Goal: Task Accomplishment & Management: Manage account settings

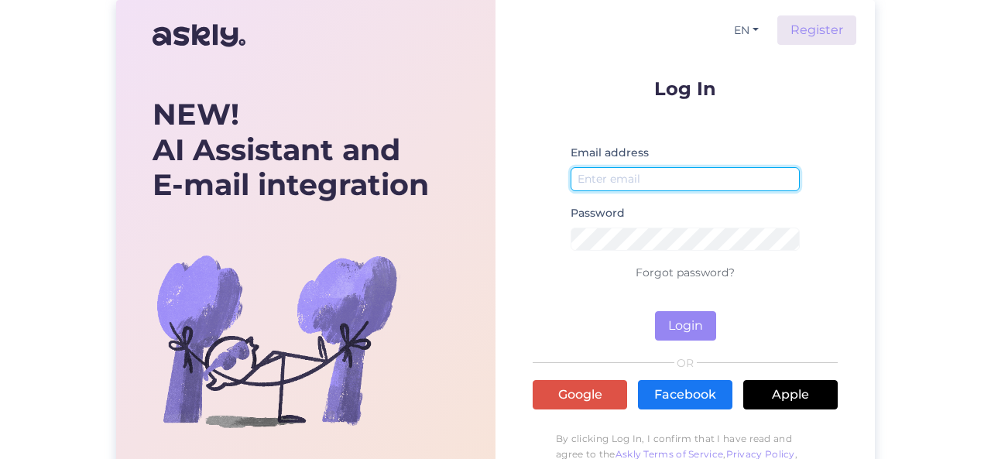
click at [616, 183] on input "email" at bounding box center [684, 179] width 229 height 24
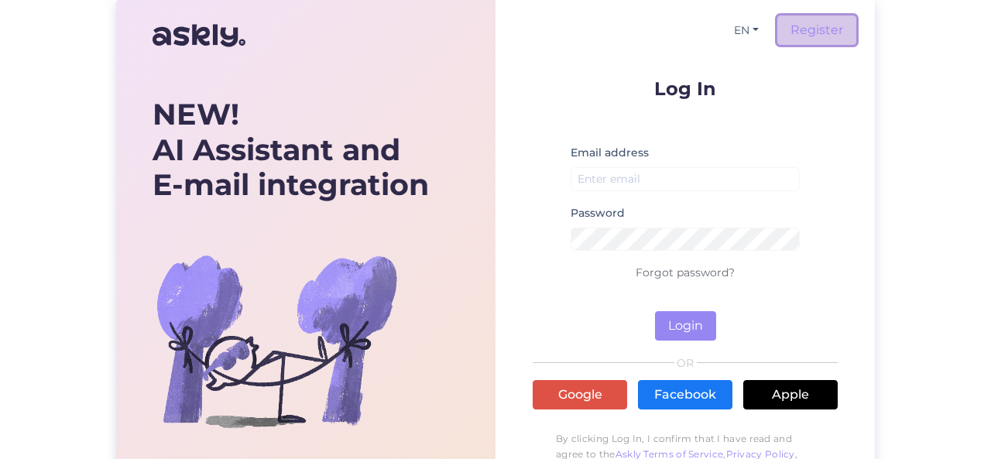
click at [790, 34] on link "Register" at bounding box center [816, 29] width 79 height 29
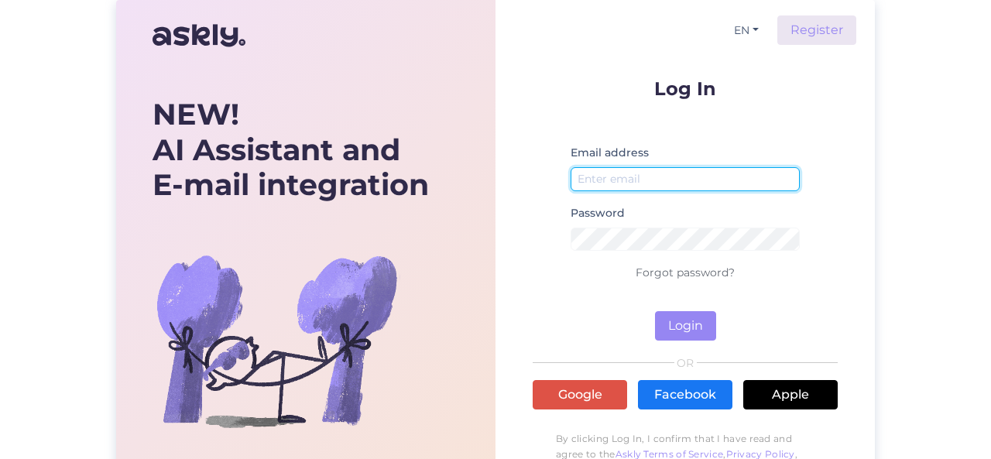
click at [628, 174] on input "email" at bounding box center [684, 179] width 229 height 24
paste input "[PERSON_NAME][EMAIL_ADDRESS][DOMAIN_NAME]"
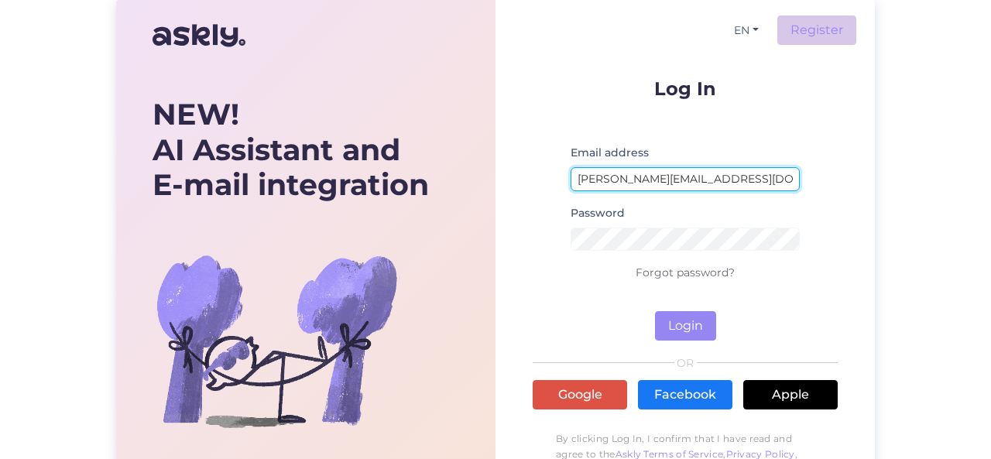
type input "[PERSON_NAME][EMAIL_ADDRESS][DOMAIN_NAME]"
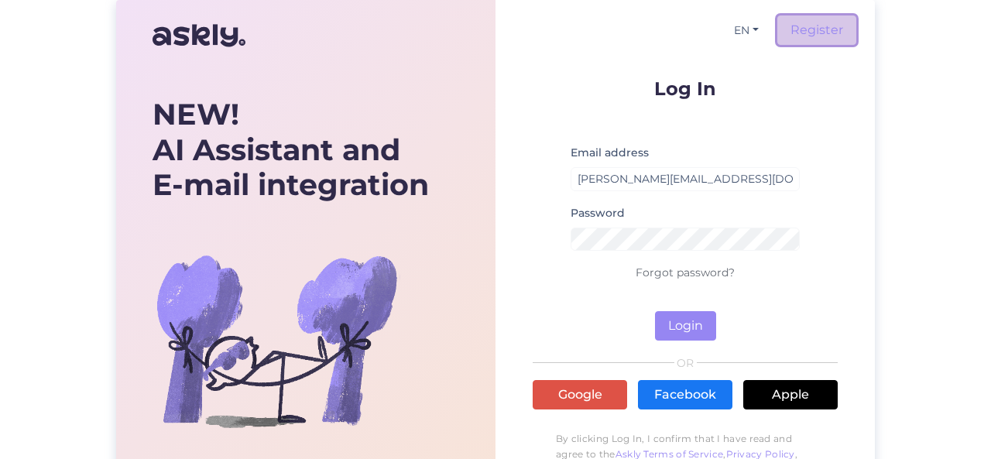
click at [806, 41] on link "Register" at bounding box center [816, 29] width 79 height 29
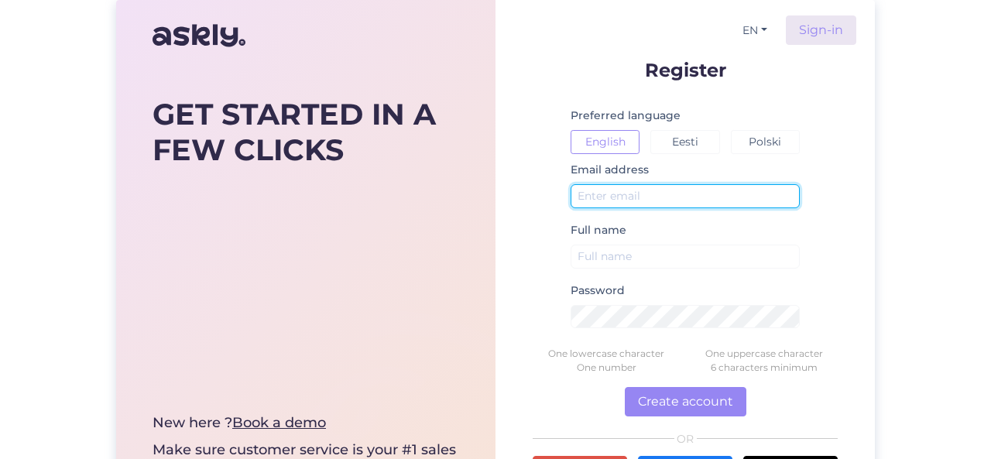
click at [627, 202] on input "text" at bounding box center [684, 196] width 229 height 24
paste input "[PERSON_NAME][EMAIL_ADDRESS][DOMAIN_NAME]"
type input "[PERSON_NAME][EMAIL_ADDRESS][DOMAIN_NAME]"
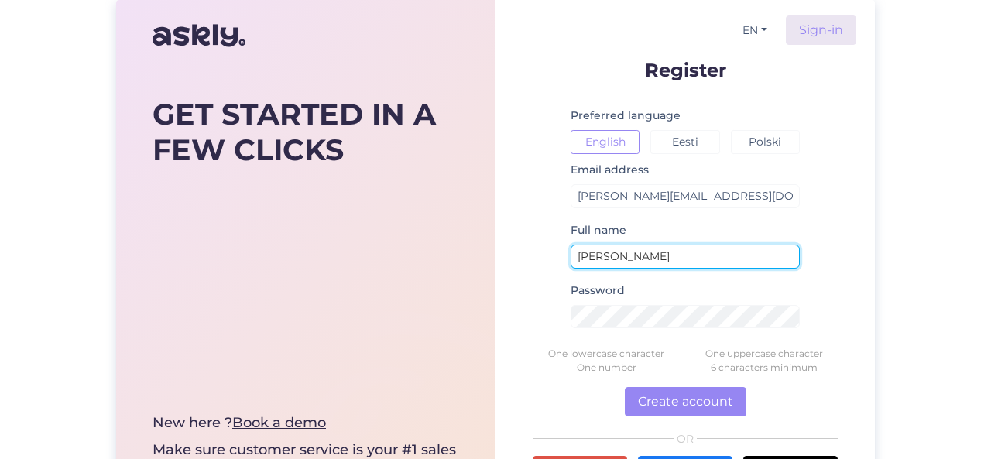
type input "[PERSON_NAME]"
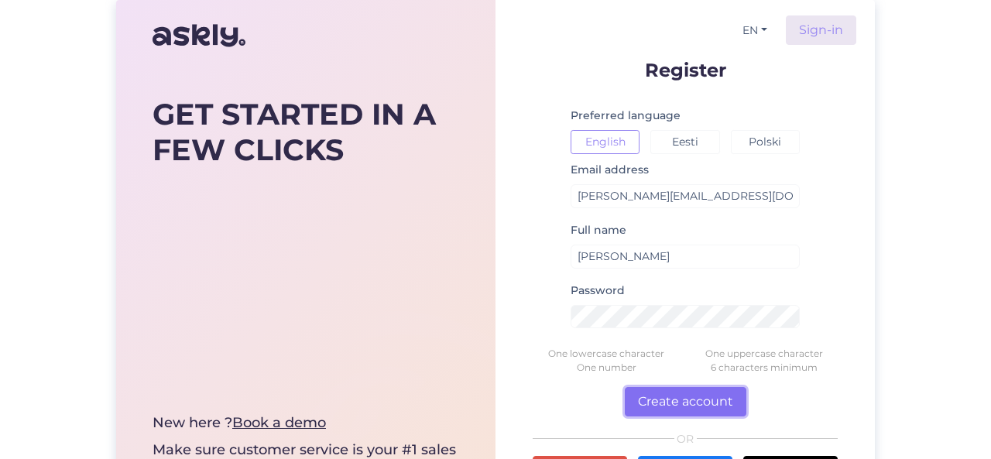
click at [662, 404] on button "Create account" at bounding box center [684, 401] width 121 height 29
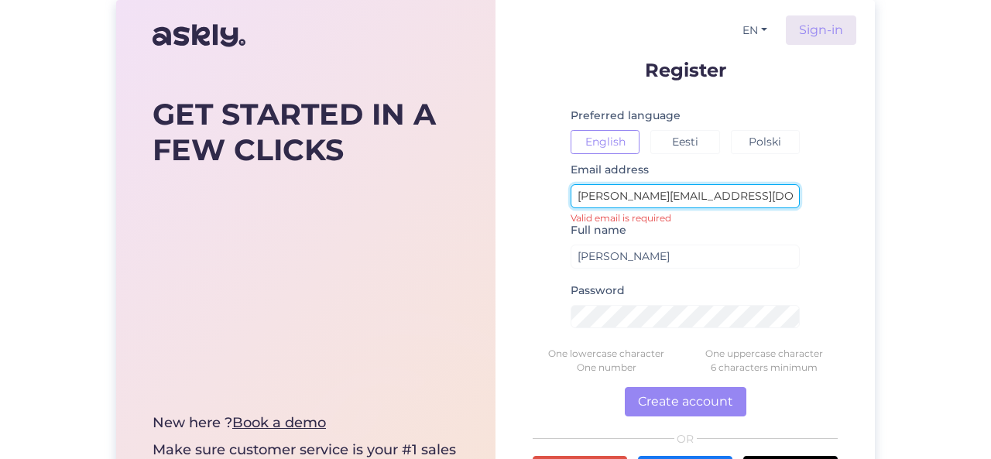
click at [625, 198] on input "[PERSON_NAME][EMAIL_ADDRESS][DOMAIN_NAME]" at bounding box center [684, 196] width 229 height 24
click at [580, 194] on input "[PERSON_NAME][EMAIL_ADDRESS][DOMAIN_NAME]" at bounding box center [684, 196] width 229 height 24
click at [747, 196] on input "[PERSON_NAME][EMAIL_ADDRESS][DOMAIN_NAME]" at bounding box center [684, 196] width 229 height 24
type input "[PERSON_NAME][EMAIL_ADDRESS][DOMAIN_NAME]"
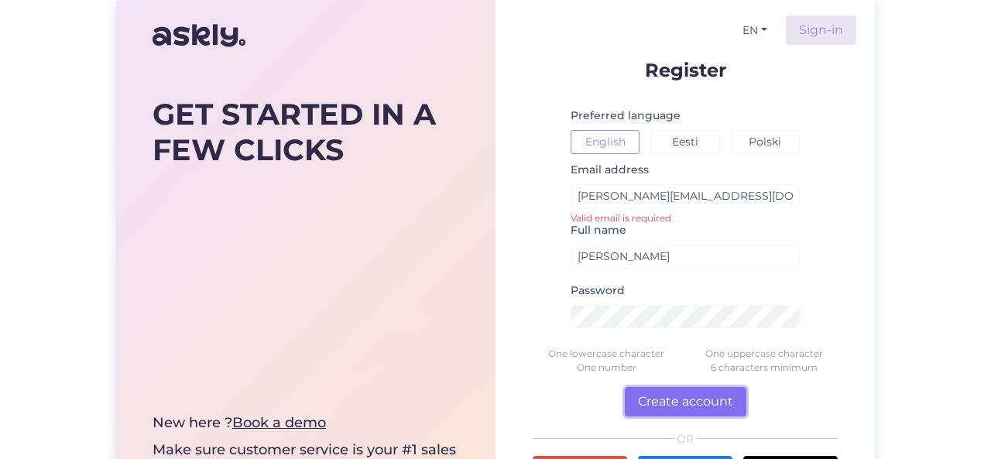
click at [669, 394] on button "Create account" at bounding box center [684, 401] width 121 height 29
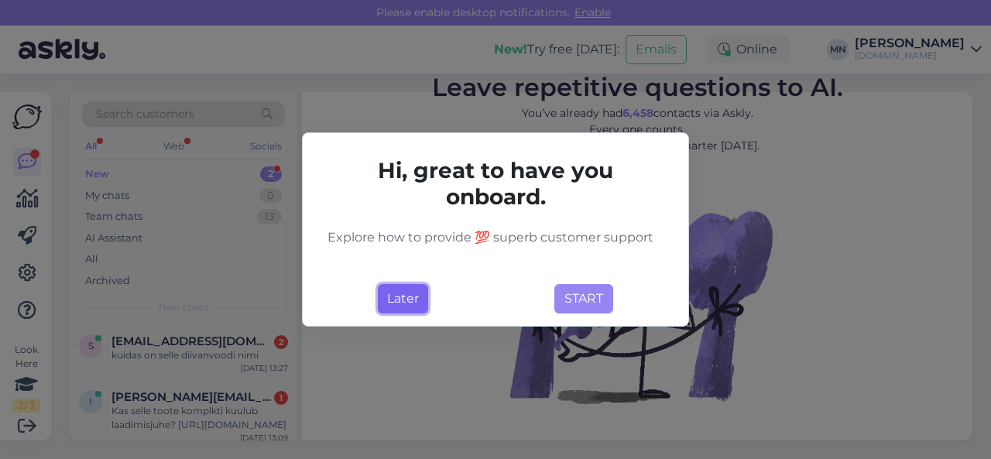
click at [404, 299] on button "Later" at bounding box center [403, 298] width 50 height 29
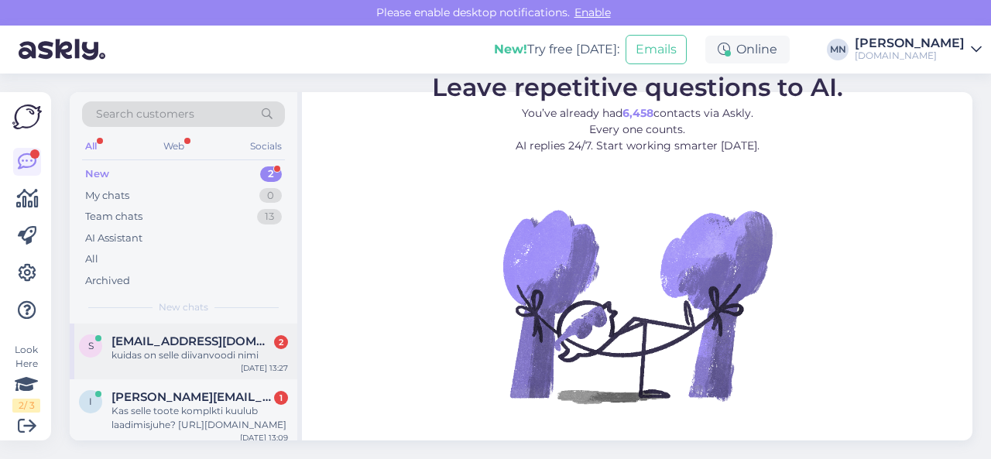
click at [185, 360] on div "kuidas on selle diivanvoodi nimi" at bounding box center [199, 355] width 176 height 14
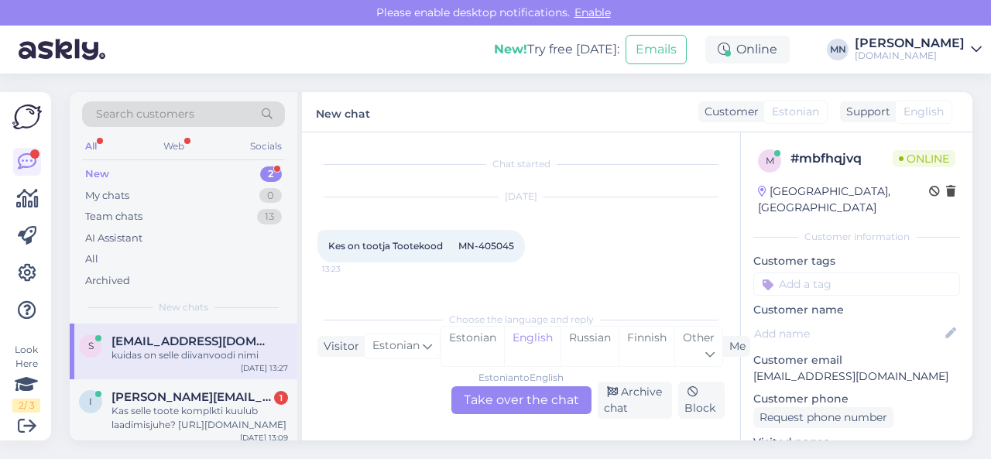
scroll to position [56, 0]
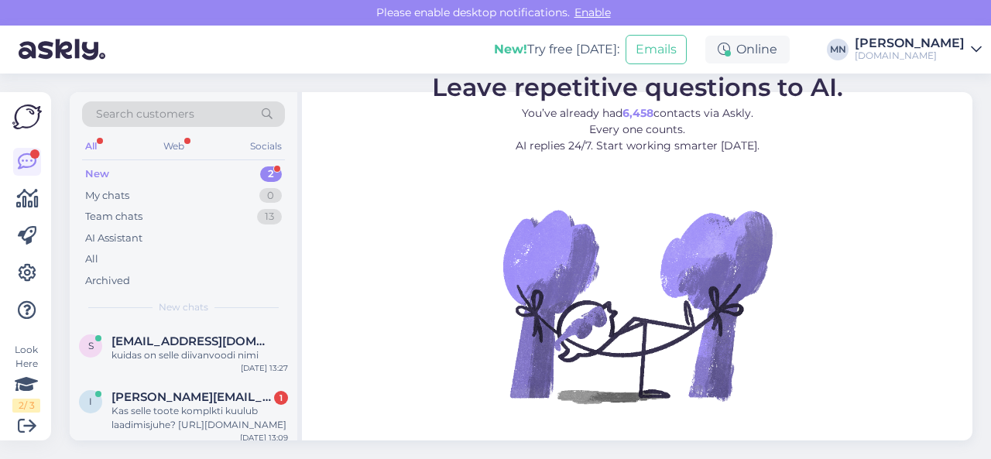
click at [968, 54] on link "Marianne Näkk ON24.ee" at bounding box center [917, 49] width 127 height 25
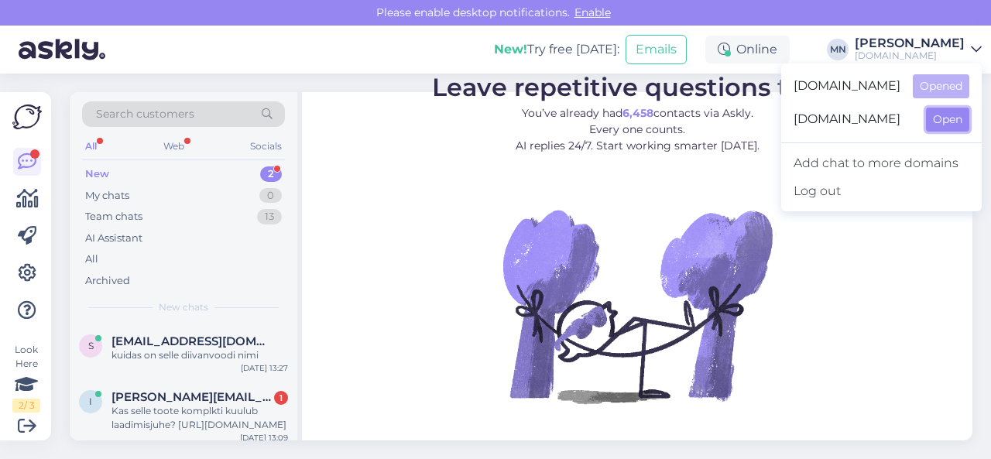
click at [935, 121] on button "Open" at bounding box center [947, 120] width 43 height 24
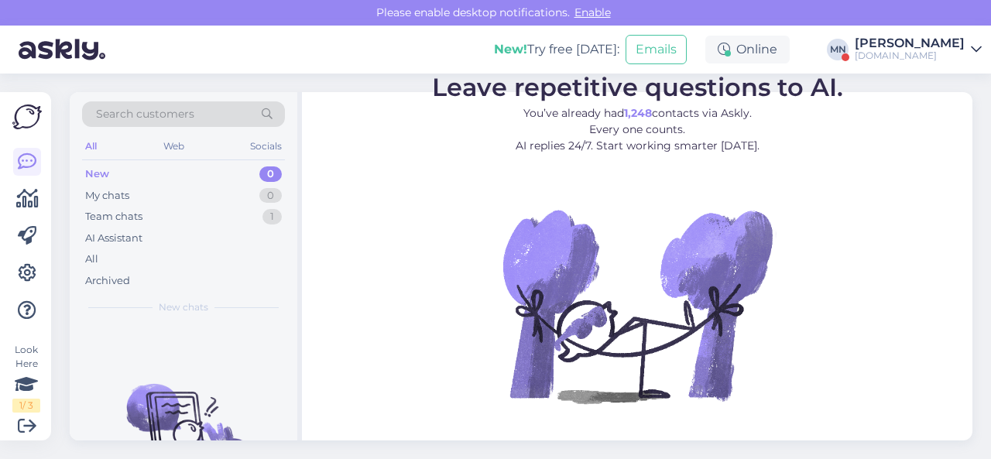
click at [961, 45] on div "[PERSON_NAME]" at bounding box center [909, 43] width 110 height 12
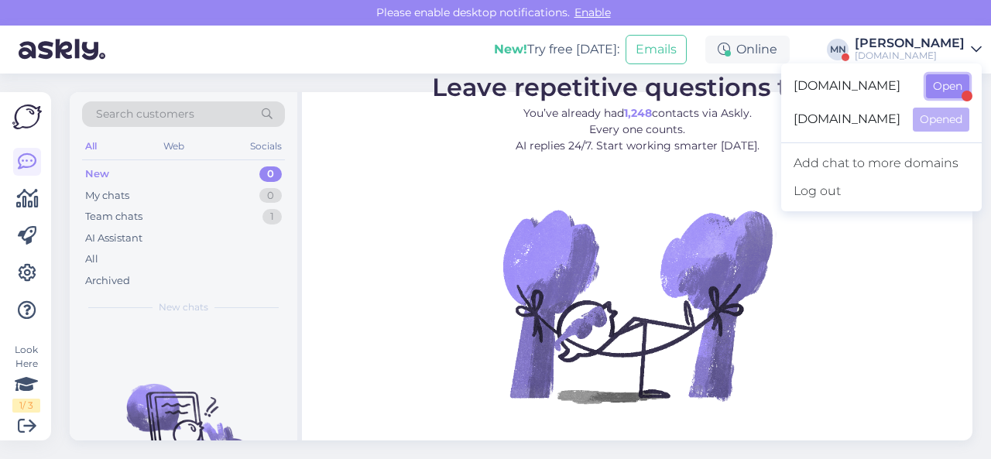
click at [944, 84] on button "Open" at bounding box center [947, 86] width 43 height 24
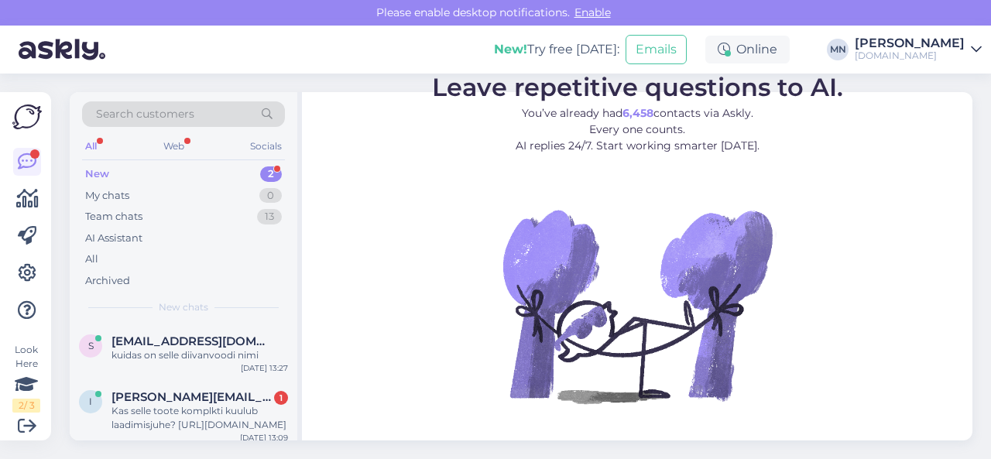
click at [950, 46] on div "[PERSON_NAME]" at bounding box center [909, 43] width 110 height 12
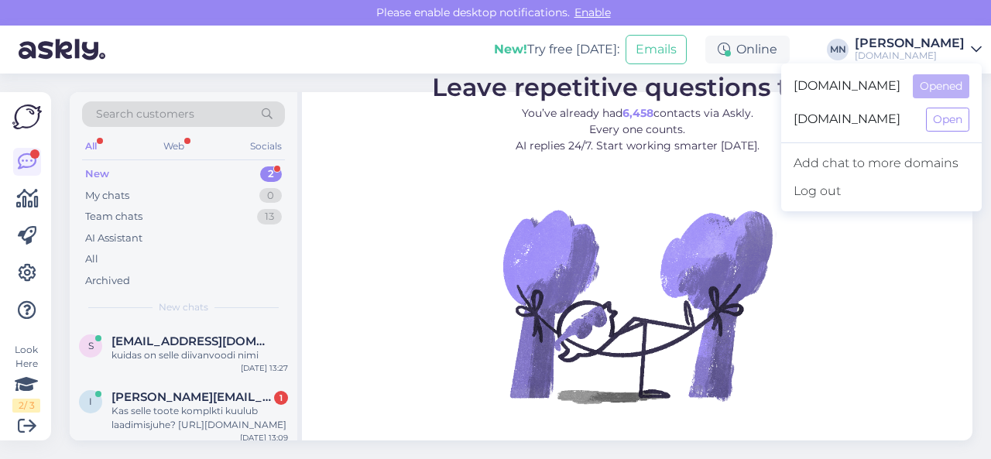
click at [395, 83] on figure "Leave repetitive questions to AI. You’ve already had 6,458 contacts via Askly. …" at bounding box center [637, 260] width 642 height 370
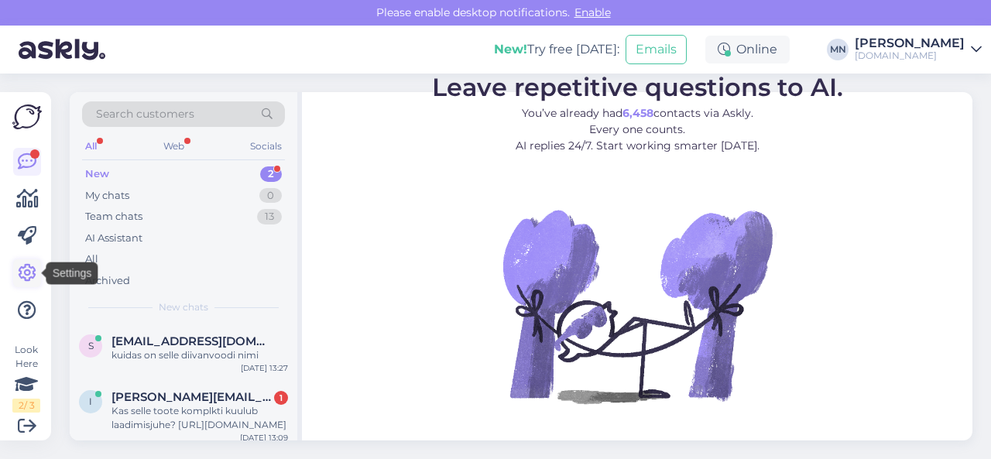
click at [30, 272] on icon at bounding box center [27, 273] width 19 height 19
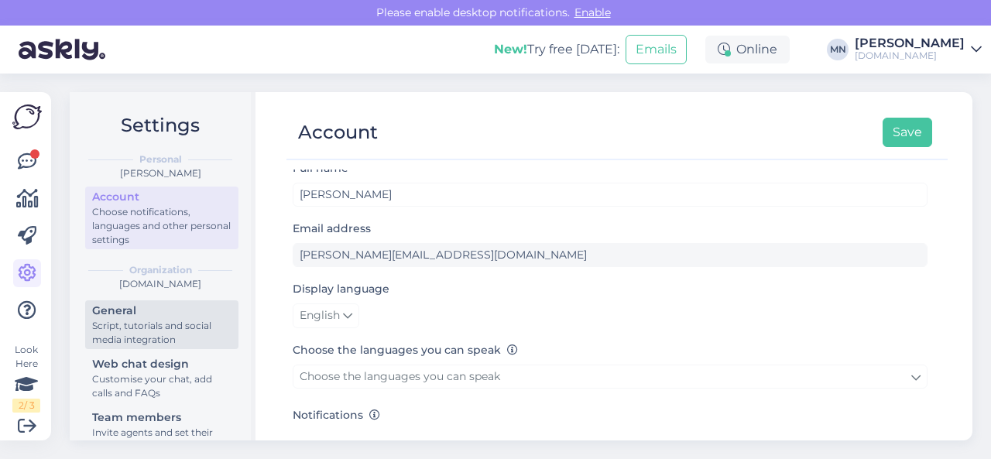
scroll to position [135, 0]
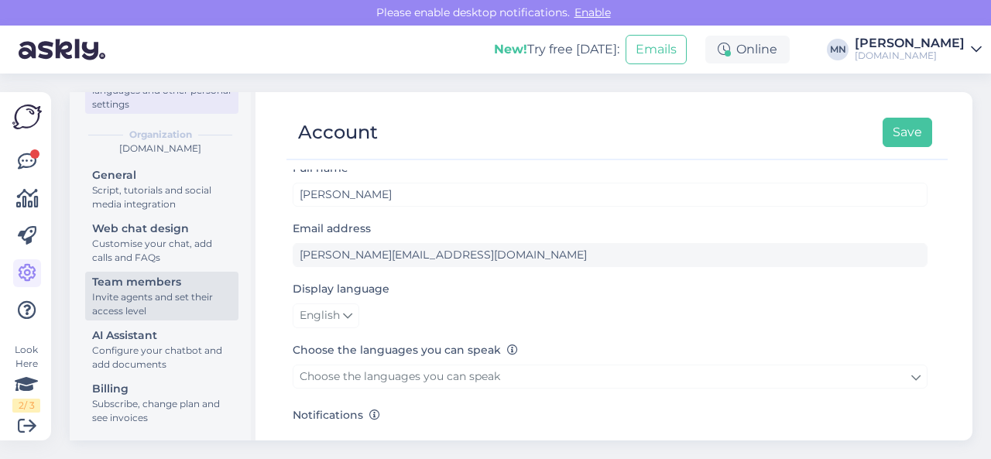
click at [165, 289] on div "Team members" at bounding box center [161, 282] width 139 height 16
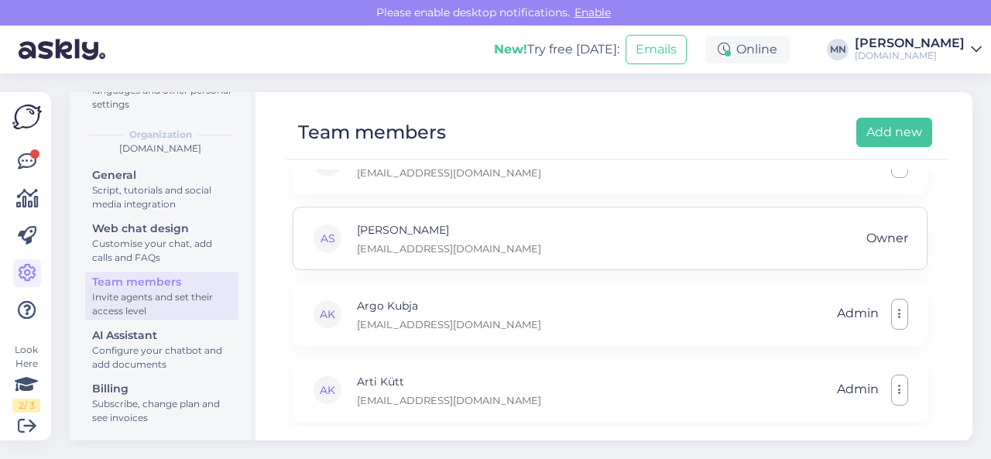
scroll to position [39, 0]
click at [897, 314] on button "button" at bounding box center [899, 313] width 17 height 31
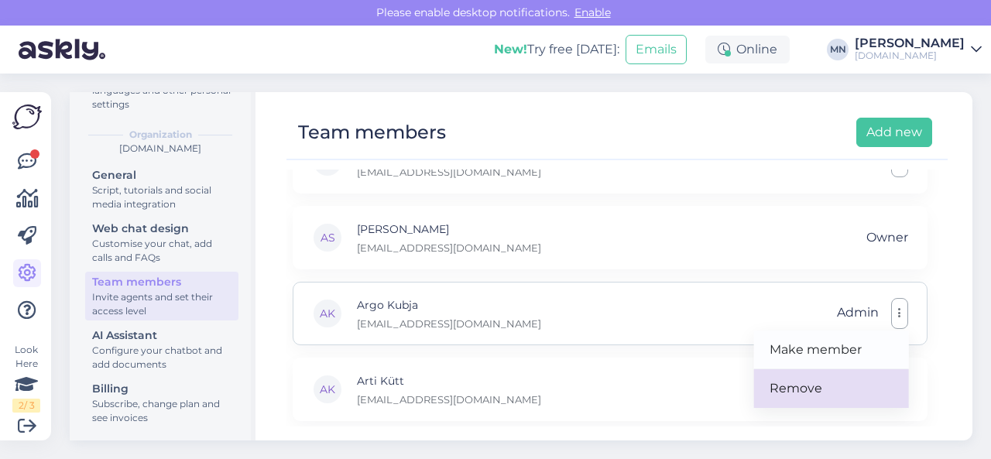
click at [813, 378] on link "Remove" at bounding box center [831, 388] width 155 height 39
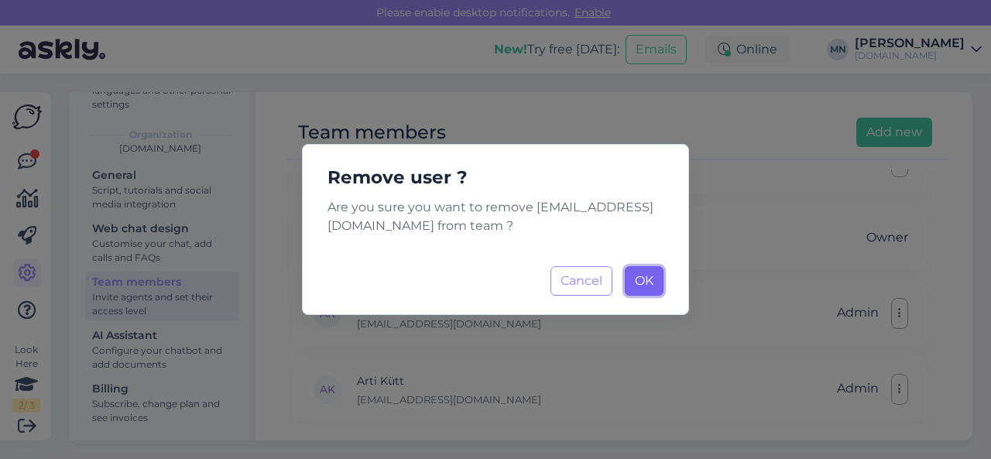
click at [645, 284] on span "OK" at bounding box center [644, 280] width 19 height 15
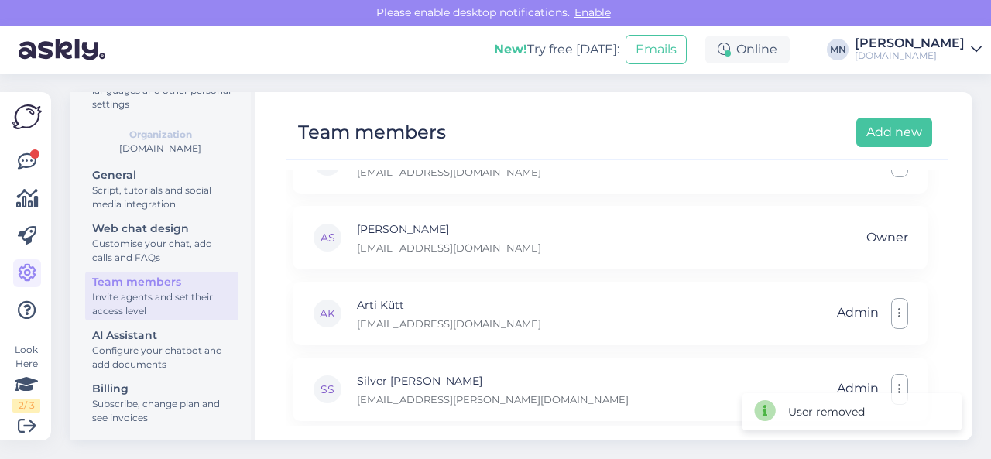
click at [966, 53] on link "Marianne Näkk ON24.ee" at bounding box center [917, 49] width 127 height 25
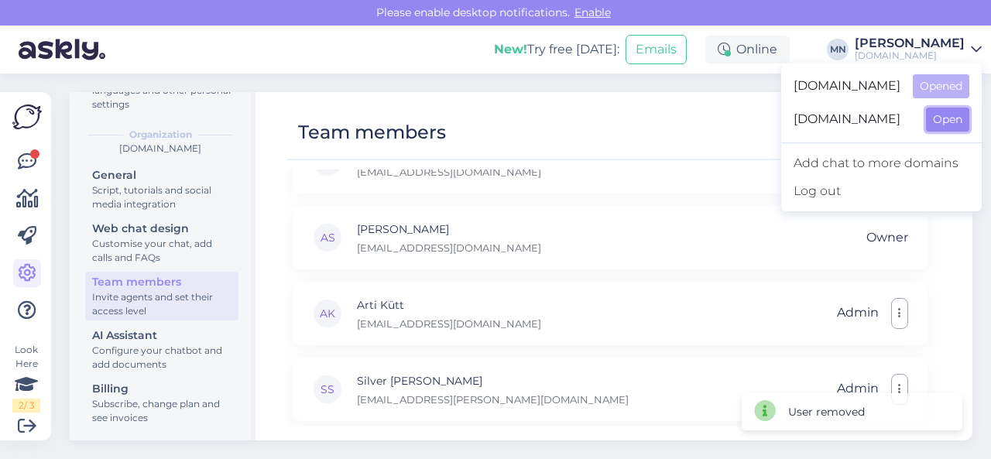
click at [932, 118] on button "Open" at bounding box center [947, 120] width 43 height 24
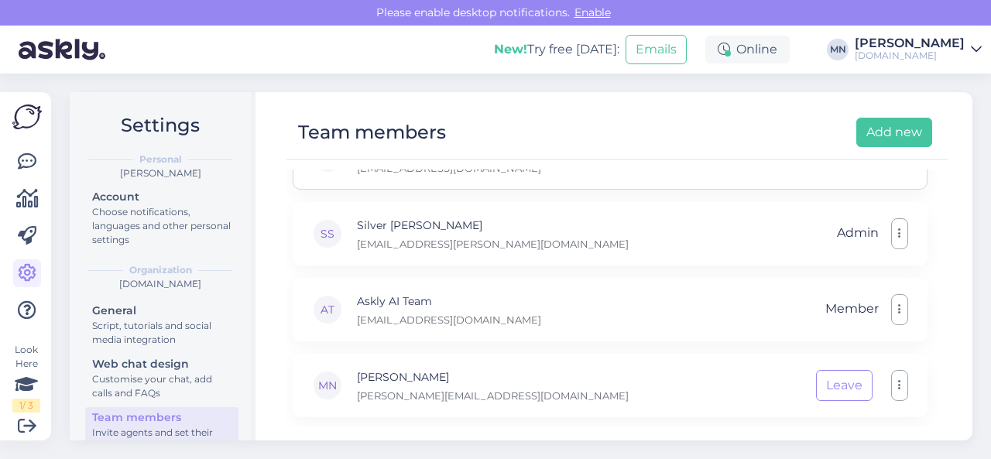
scroll to position [0, 0]
